Goal: Transaction & Acquisition: Purchase product/service

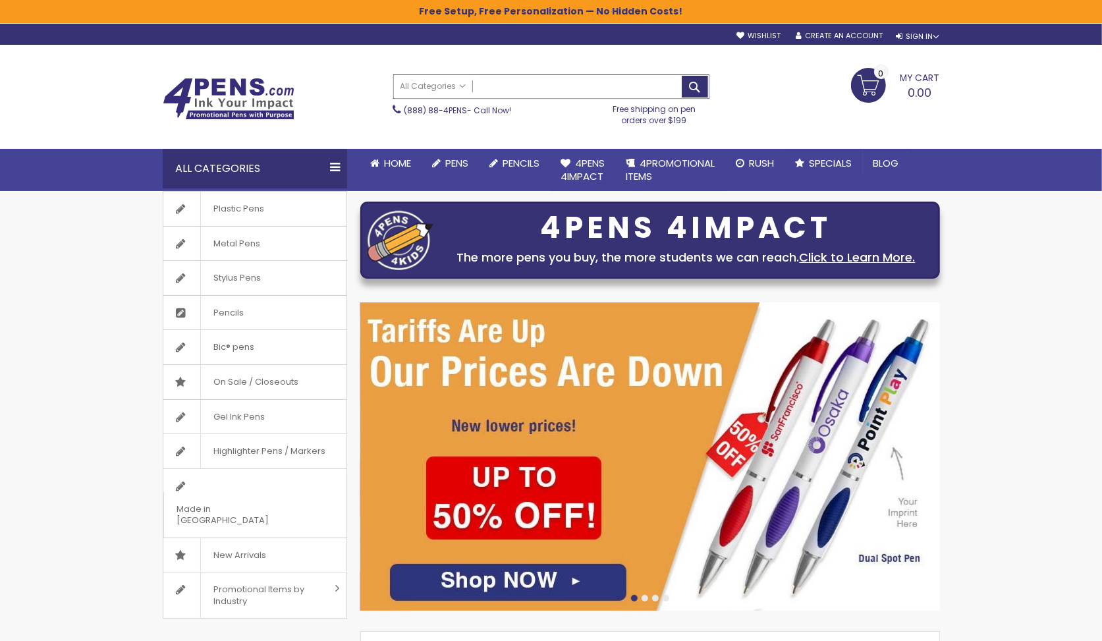
click at [526, 88] on input "Search" at bounding box center [551, 86] width 315 height 23
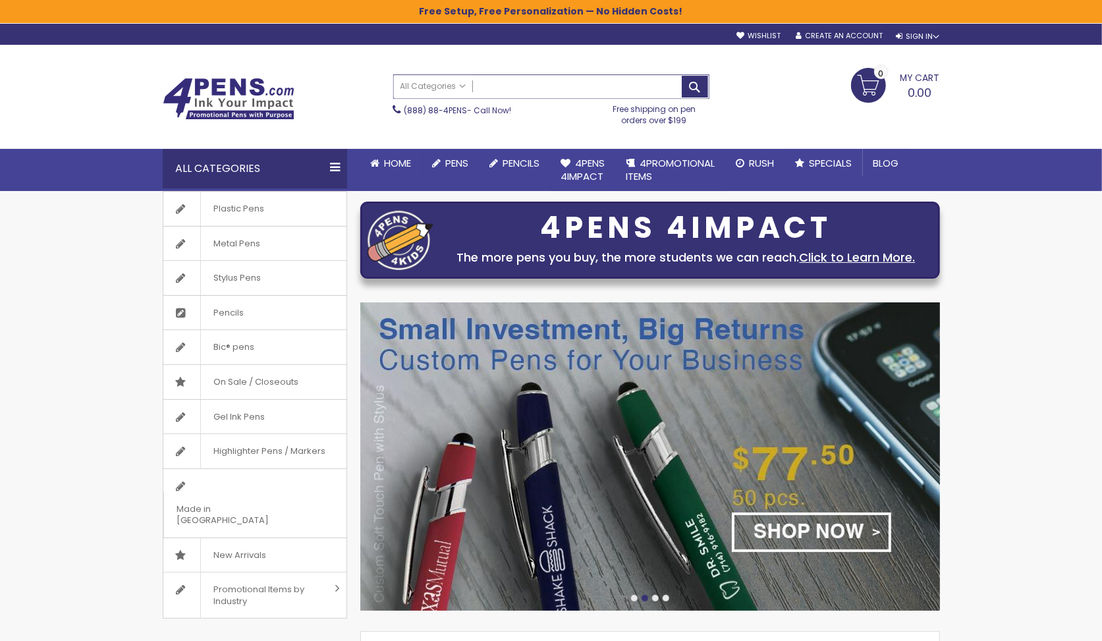
click at [526, 86] on input "Search" at bounding box center [551, 86] width 315 height 23
type input "**********"
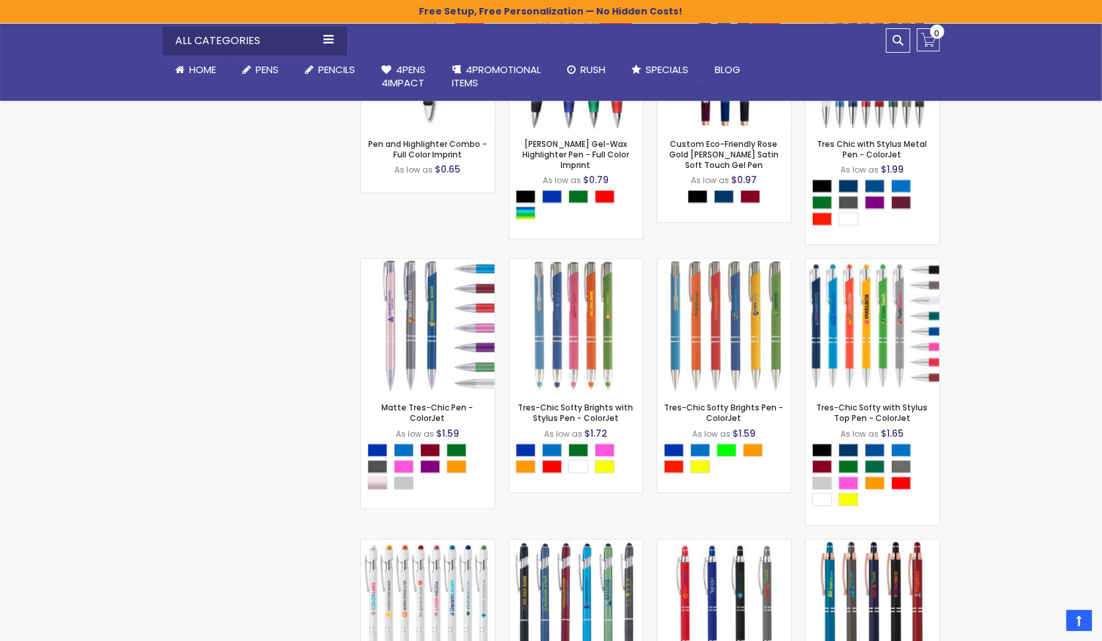
scroll to position [3223, 0]
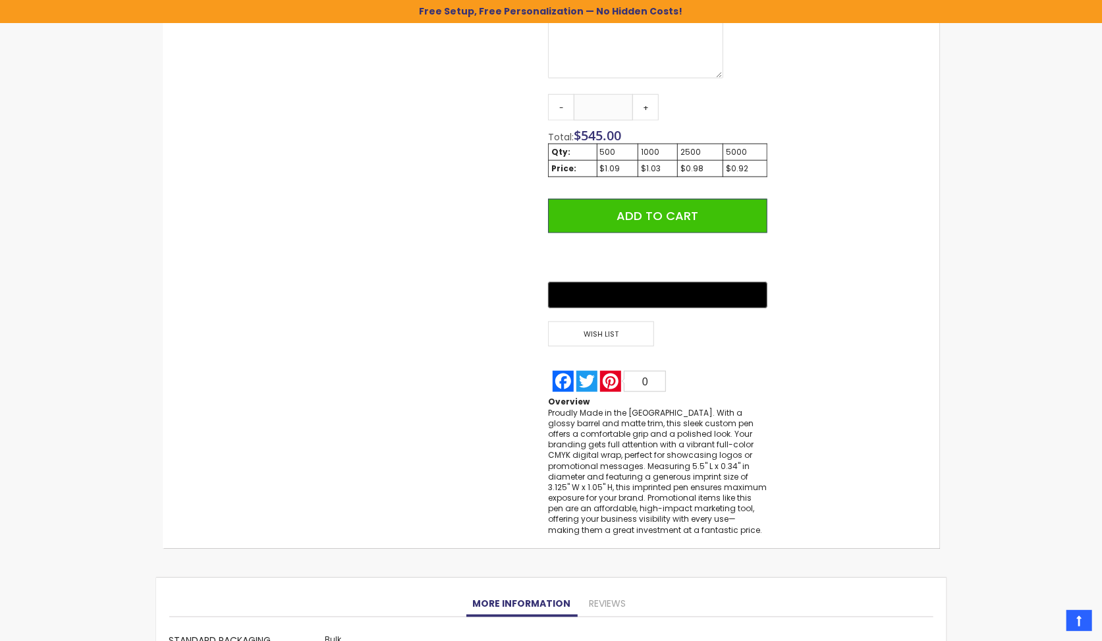
scroll to position [851, 0]
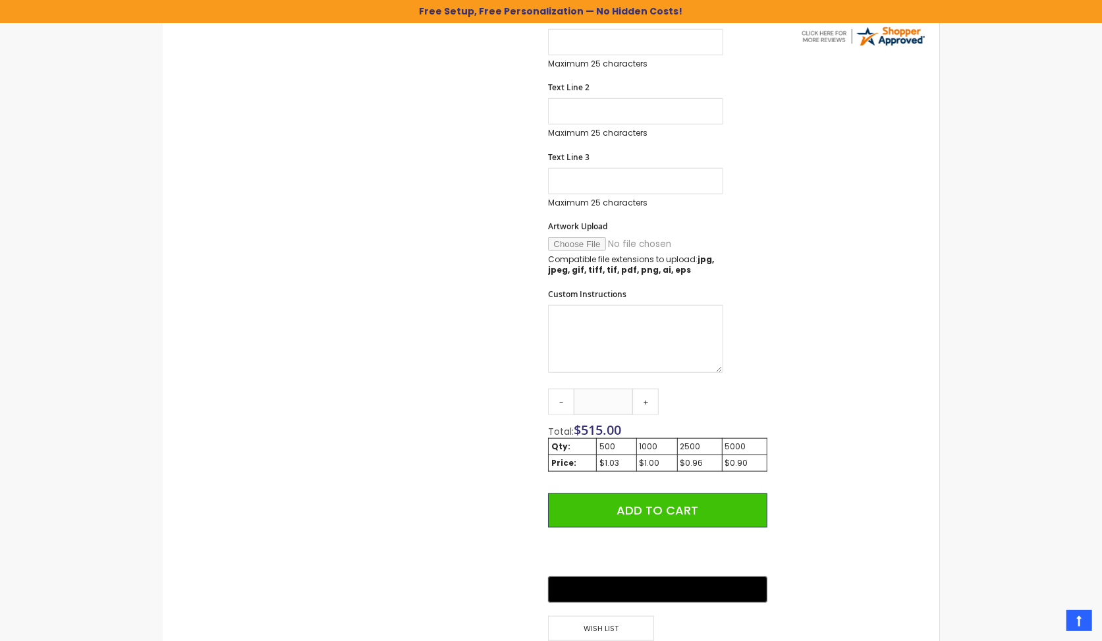
scroll to position [746, 0]
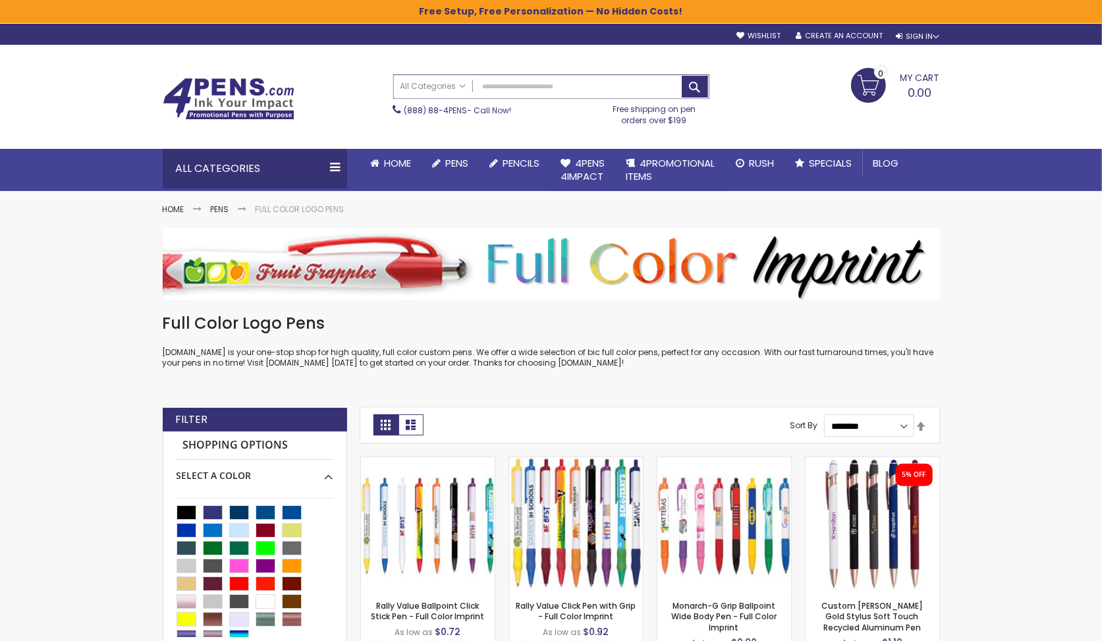
click at [628, 86] on input "Search" at bounding box center [551, 86] width 315 height 23
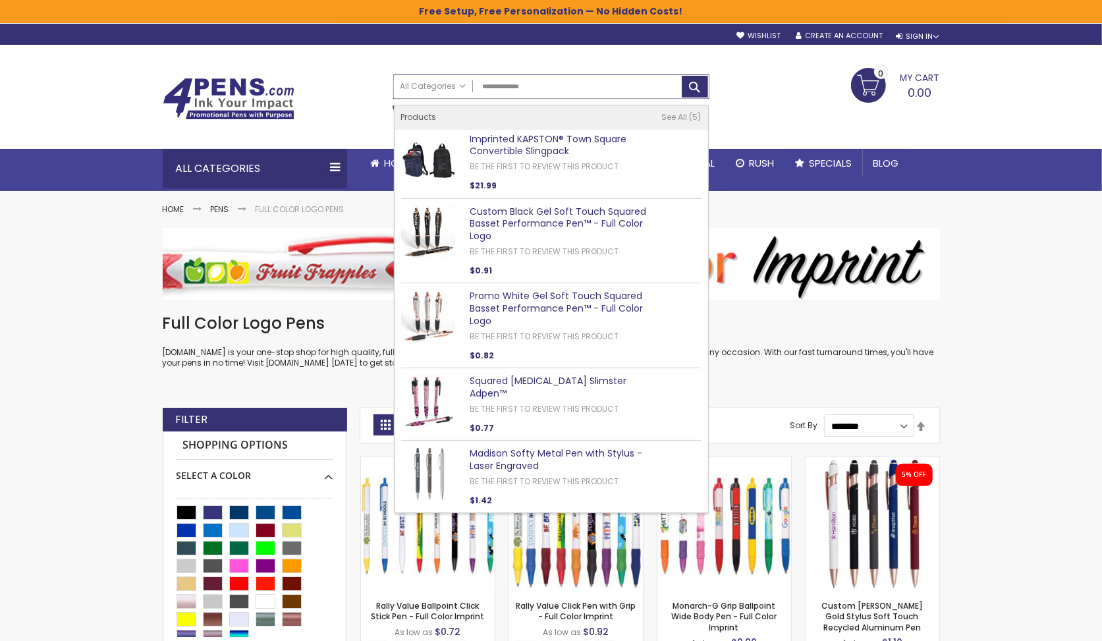
type input "**********"
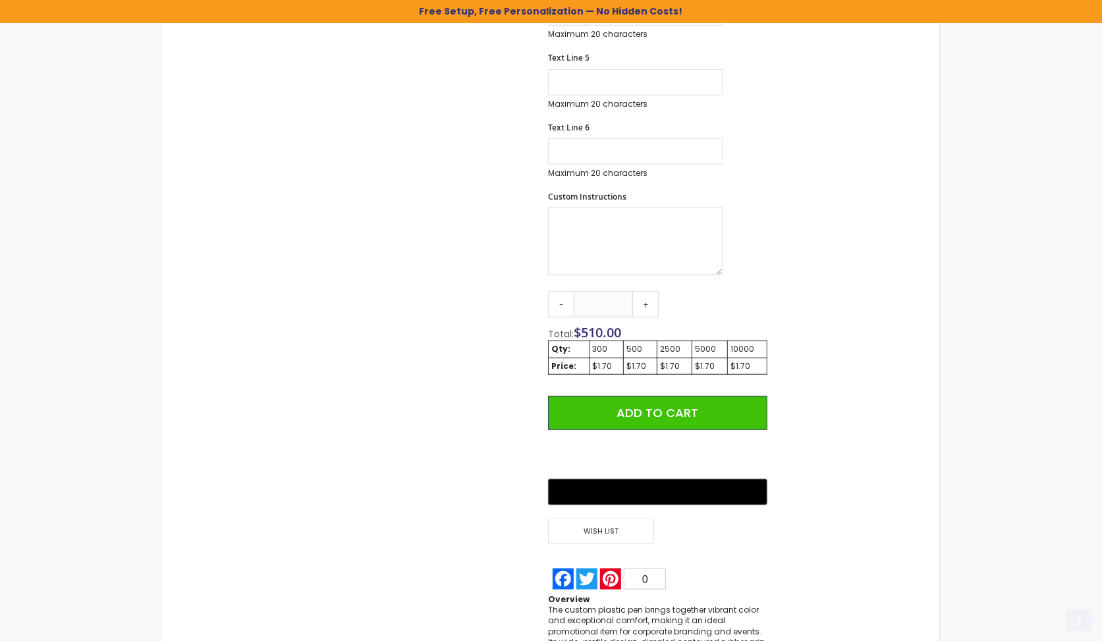
scroll to position [1024, 0]
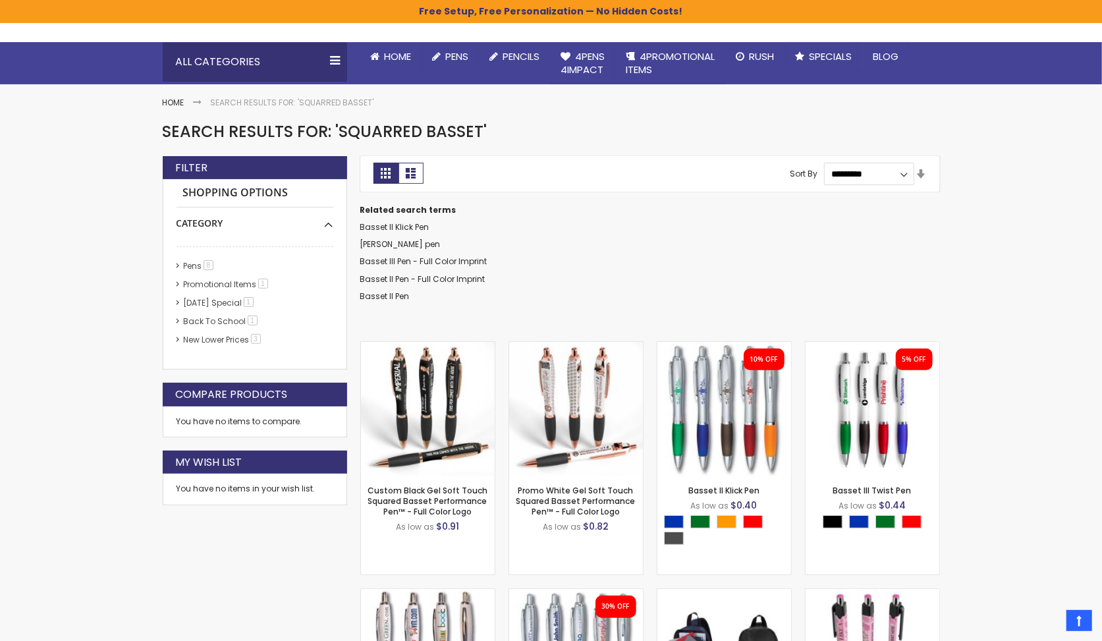
scroll to position [101, 0]
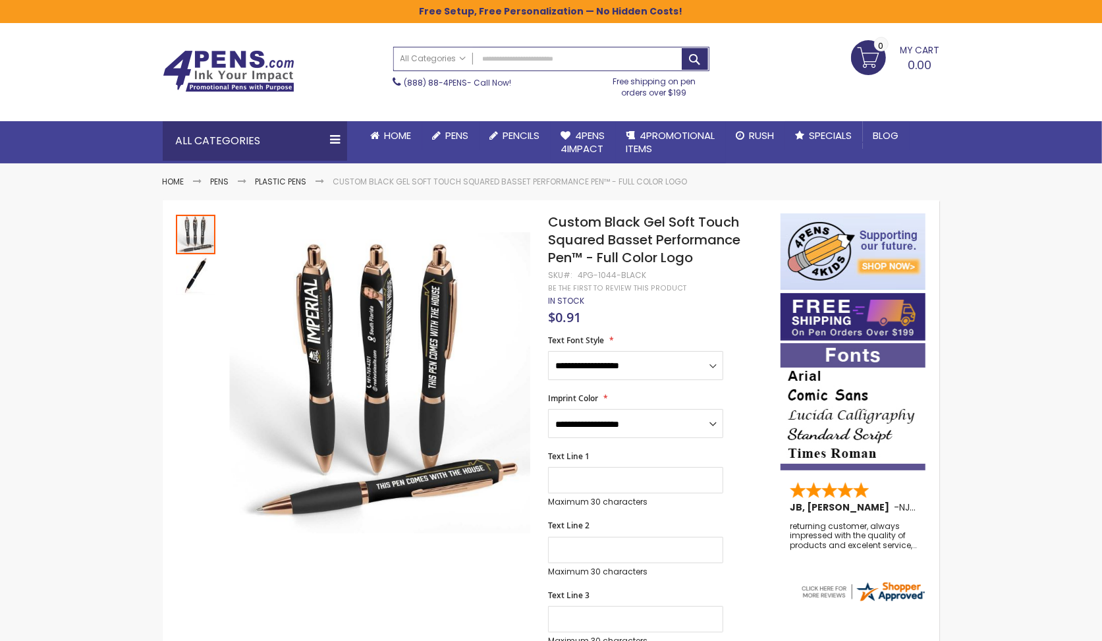
scroll to position [26, 0]
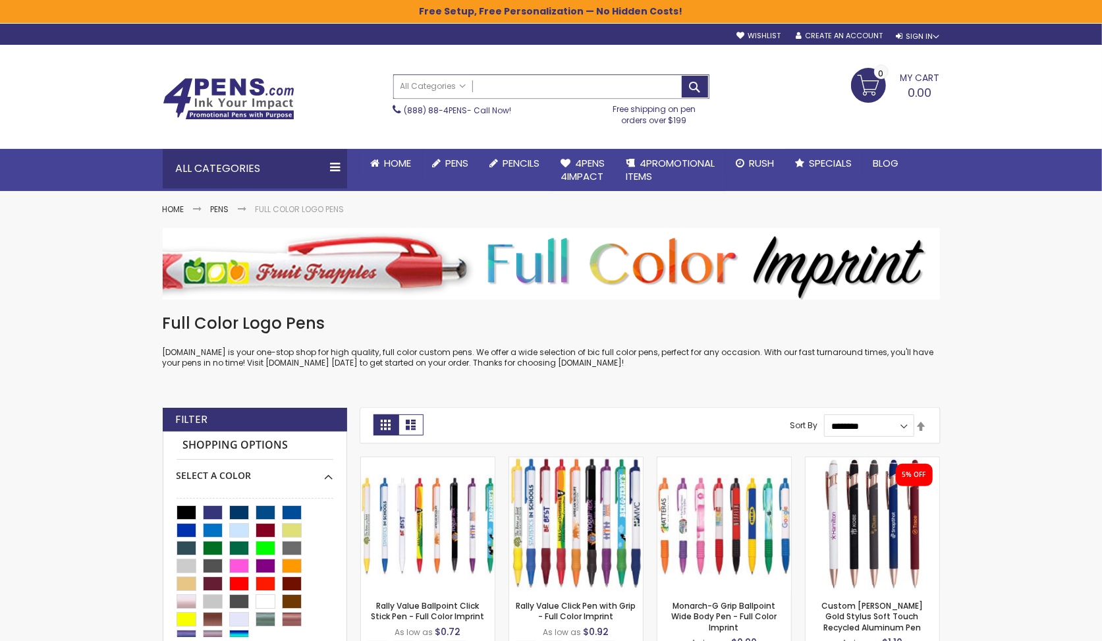
click at [575, 85] on input "Search" at bounding box center [551, 86] width 315 height 23
type input "******"
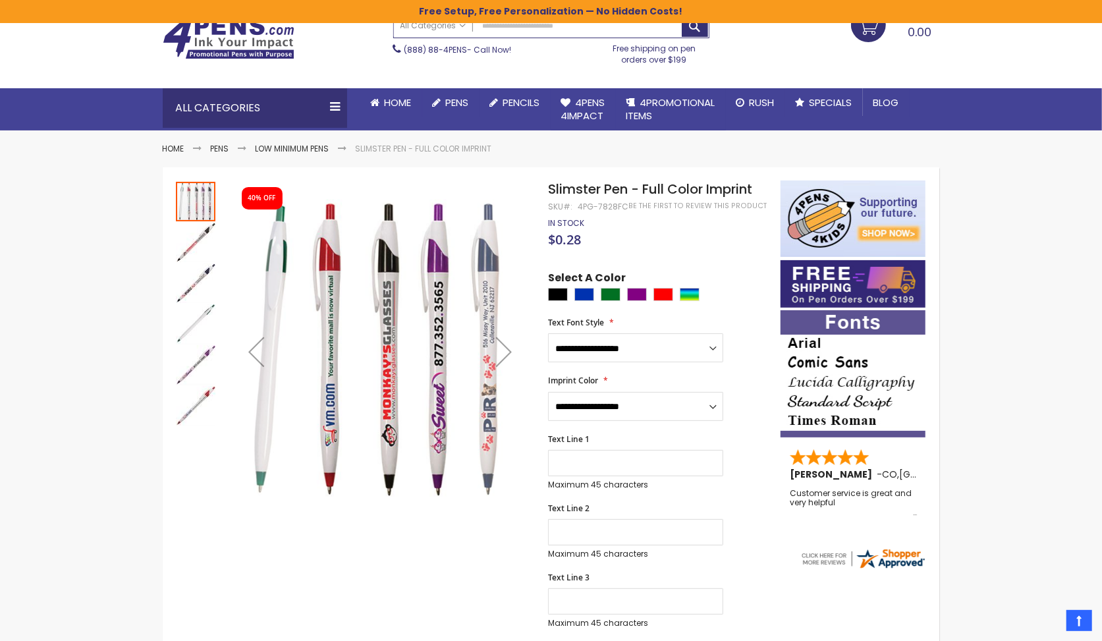
scroll to position [54, 0]
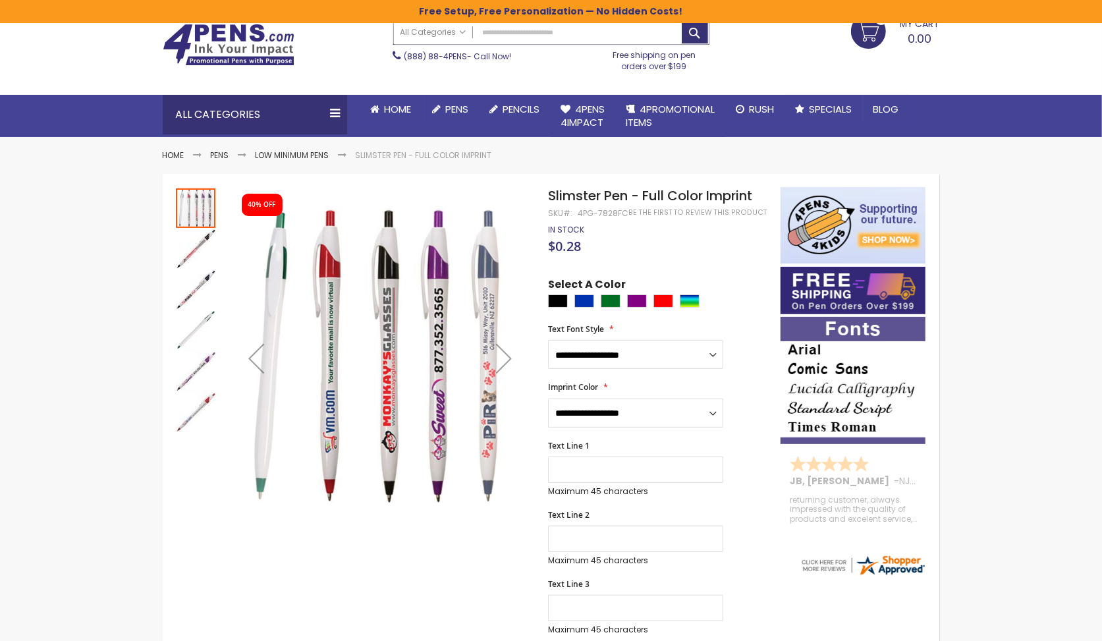
click at [585, 34] on input "Search" at bounding box center [551, 32] width 315 height 23
type input "**********"
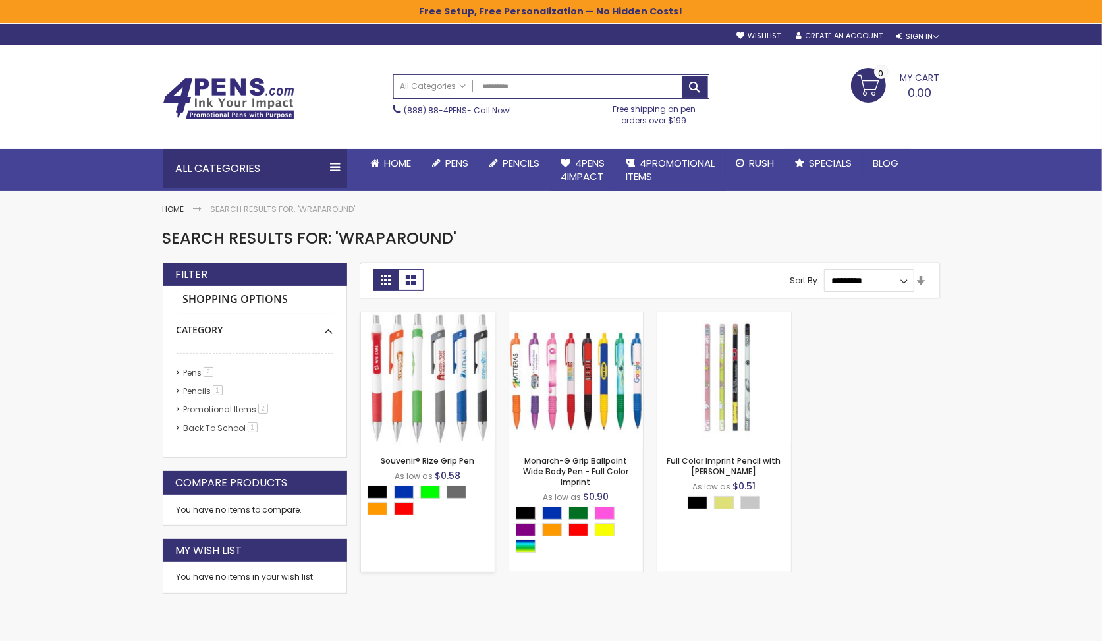
click at [454, 411] on img at bounding box center [428, 379] width 134 height 134
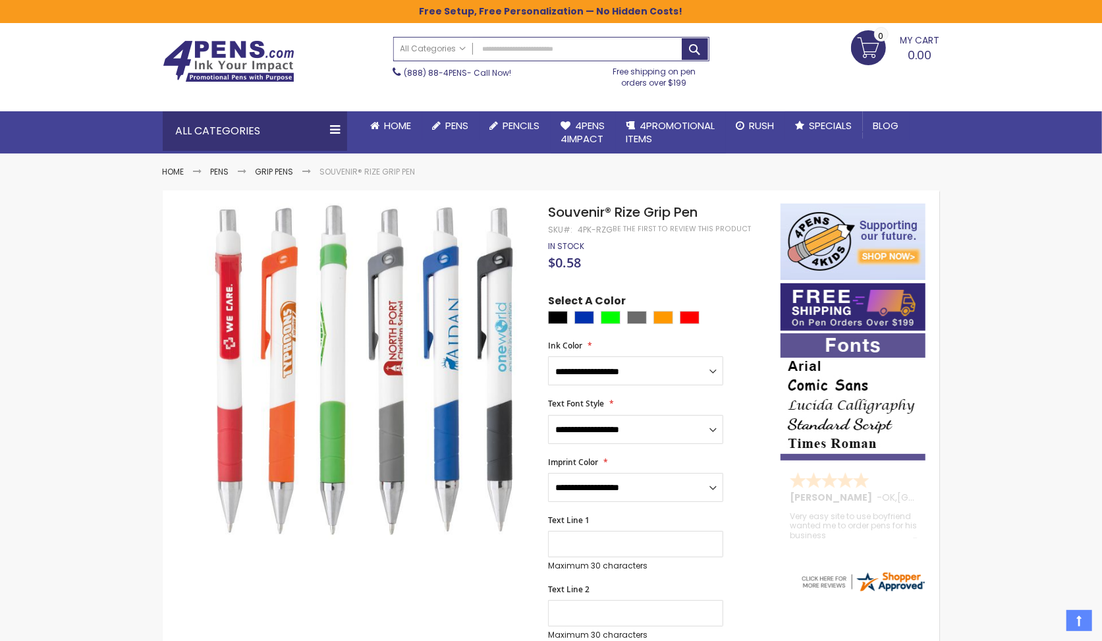
scroll to position [35, 0]
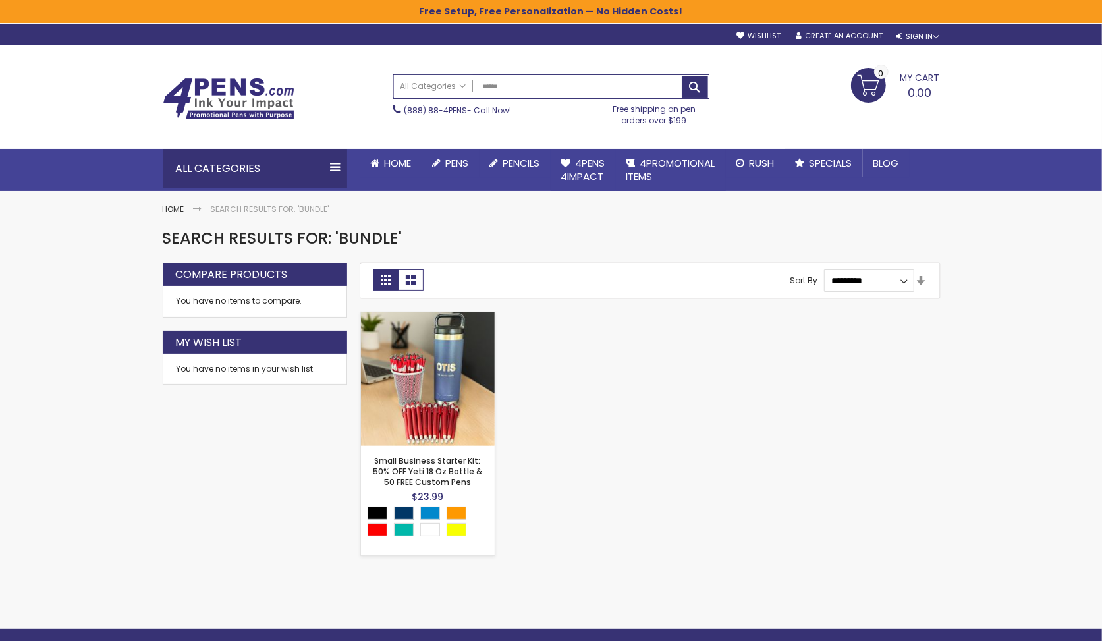
click at [451, 437] on img at bounding box center [428, 379] width 134 height 134
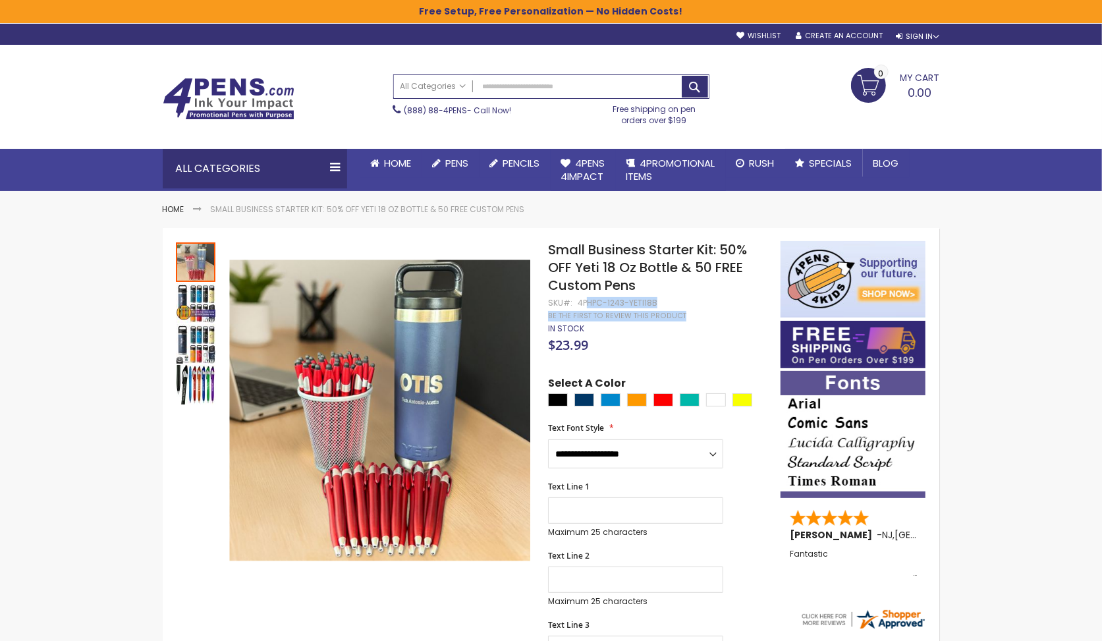
drag, startPoint x: 661, startPoint y: 302, endPoint x: 587, endPoint y: 302, distance: 74.4
click at [587, 302] on div "4PHPC-1243-YETI18B" at bounding box center [618, 303] width 80 height 11
drag, startPoint x: 578, startPoint y: 302, endPoint x: 655, endPoint y: 303, distance: 76.4
click at [655, 303] on div "4PHPC-1243-YETI18B" at bounding box center [618, 303] width 80 height 11
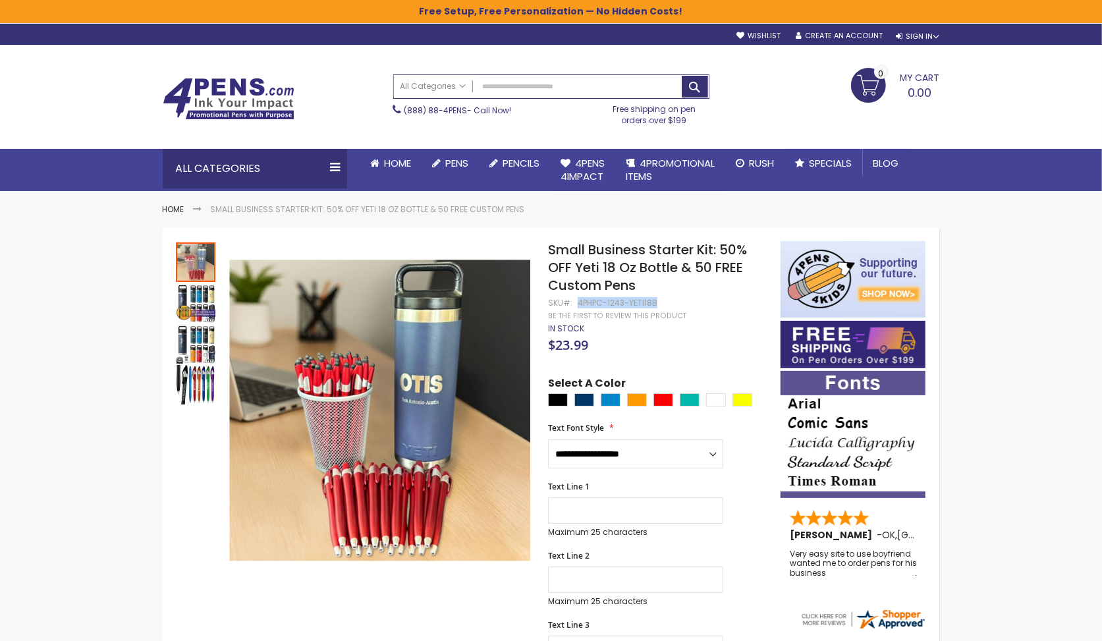
copy div "4PHPC-1243-YETI18B"
